Goal: Information Seeking & Learning: Learn about a topic

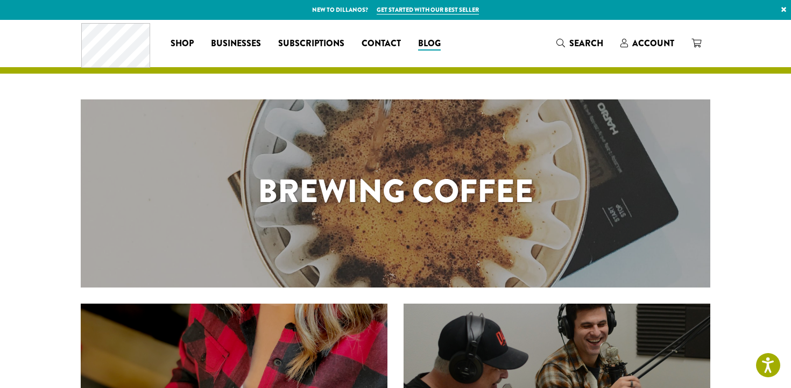
click at [342, 215] on h1 "Brewing Coffee" at bounding box center [395, 191] width 629 height 48
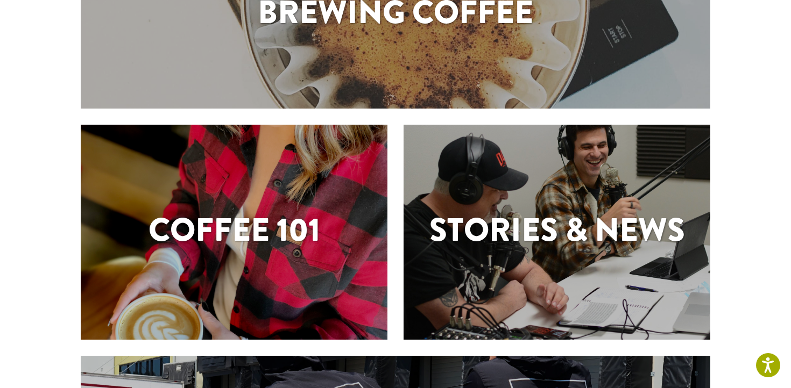
scroll to position [207, 0]
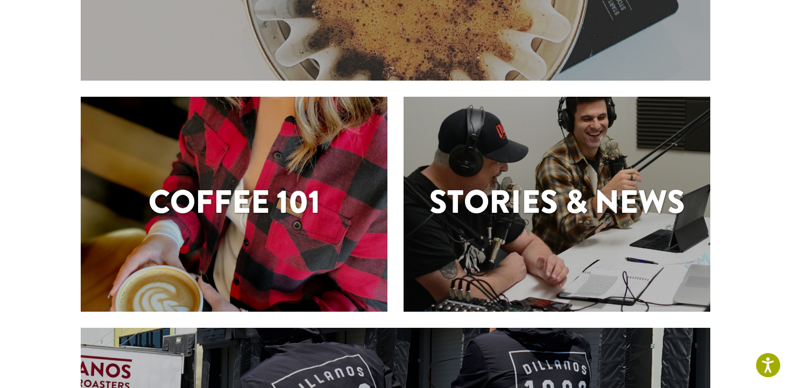
click at [730, 138] on section "Brewing Coffee Coffee 101 Stories & News Learn About Us" at bounding box center [395, 177] width 791 height 729
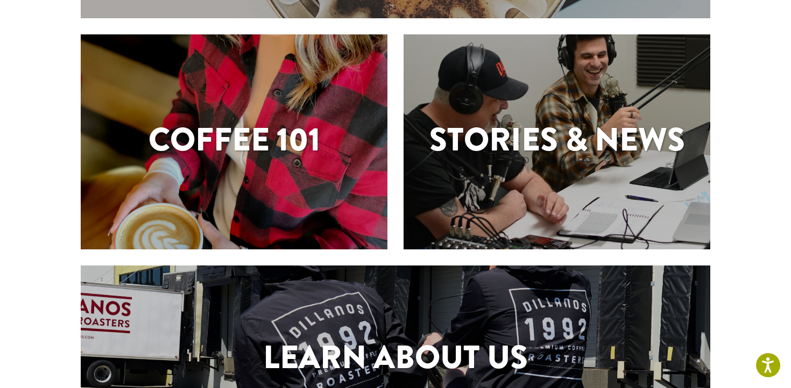
scroll to position [271, 0]
